Goal: Task Accomplishment & Management: Manage account settings

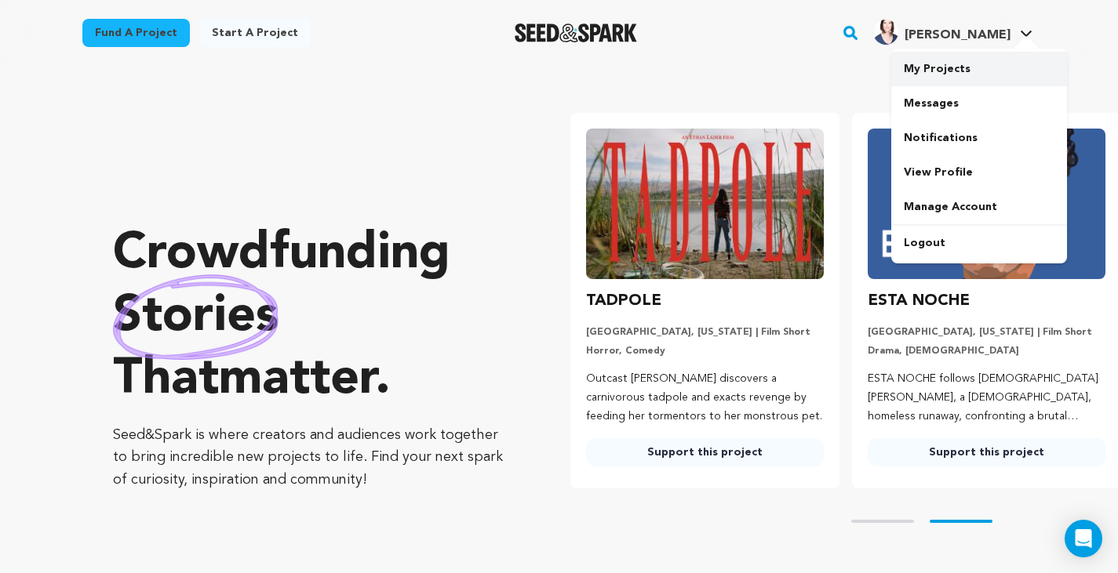
click at [958, 68] on link "My Projects" at bounding box center [979, 69] width 176 height 35
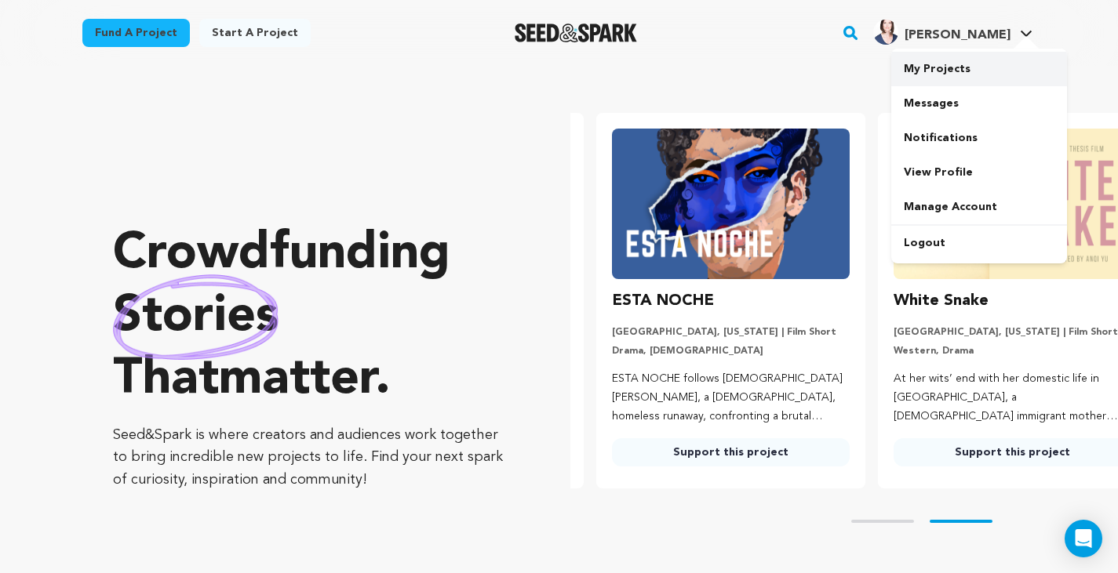
scroll to position [0, 282]
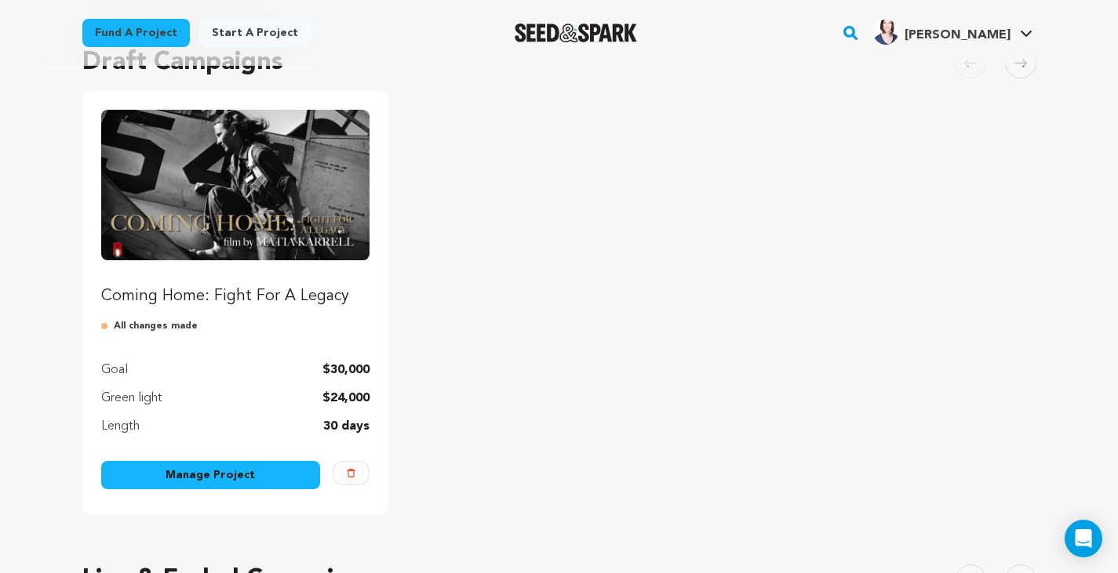
scroll to position [157, 0]
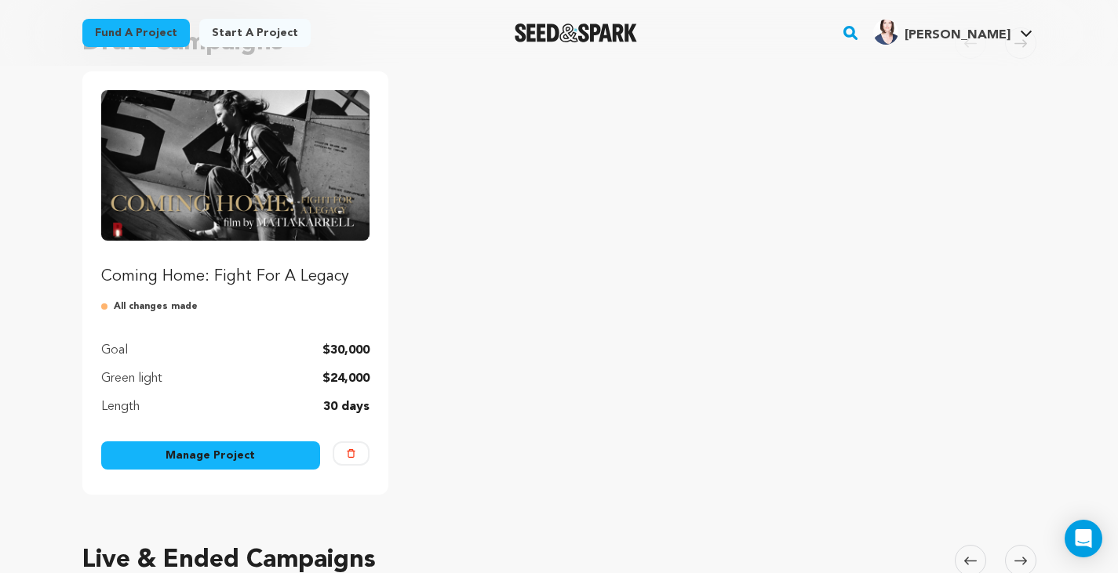
click at [235, 458] on link "Manage Project" at bounding box center [211, 456] width 220 height 28
